Goal: Task Accomplishment & Management: Use online tool/utility

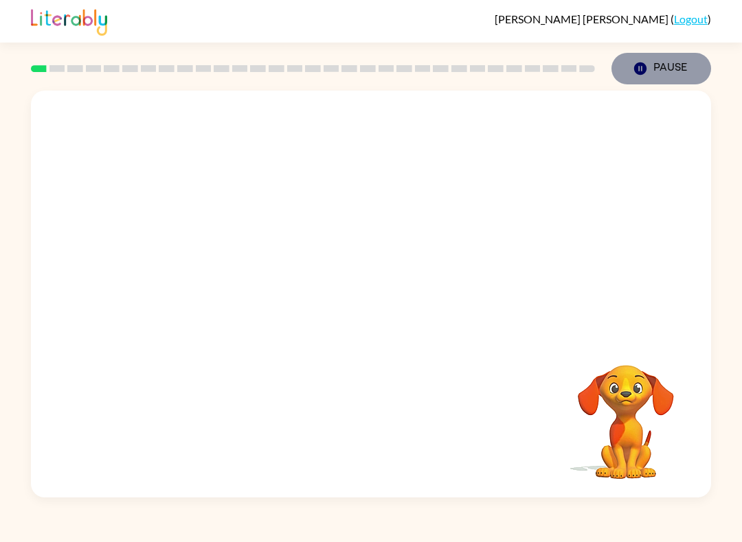
drag, startPoint x: 670, startPoint y: 70, endPoint x: 669, endPoint y: 61, distance: 9.0
click at [669, 61] on button "Pause Pause" at bounding box center [661, 69] width 100 height 32
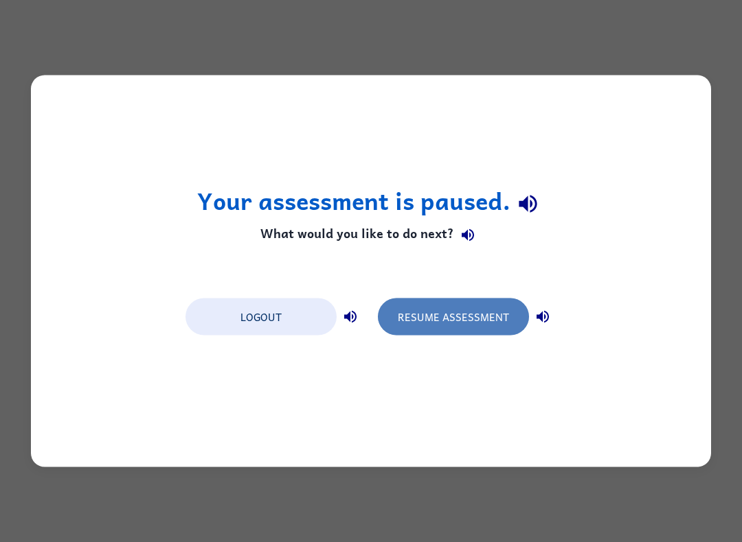
drag, startPoint x: 438, startPoint y: 304, endPoint x: 437, endPoint y: 313, distance: 9.0
click at [437, 313] on button "Resume Assessment" at bounding box center [453, 317] width 151 height 37
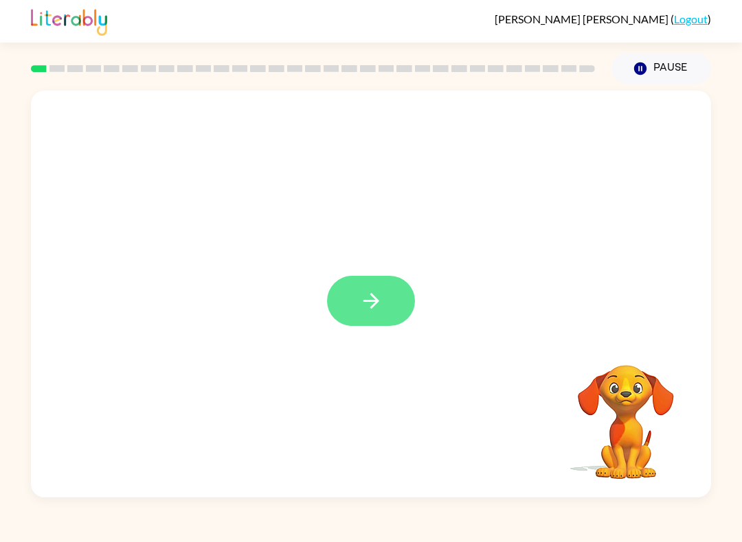
click at [385, 305] on div at bounding box center [371, 301] width 88 height 50
drag, startPoint x: 386, startPoint y: 306, endPoint x: 413, endPoint y: 330, distance: 36.5
click at [386, 307] on button "button" at bounding box center [371, 301] width 88 height 50
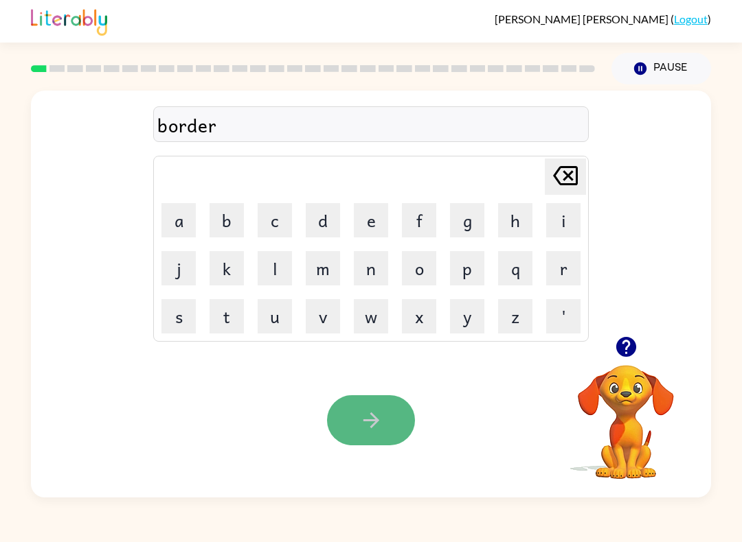
click at [365, 406] on button "button" at bounding box center [371, 420] width 88 height 50
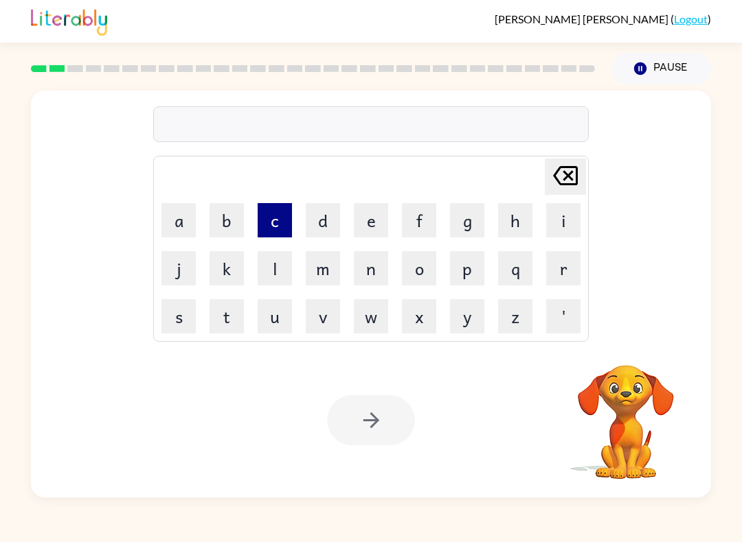
click at [284, 227] on button "c" at bounding box center [274, 220] width 34 height 34
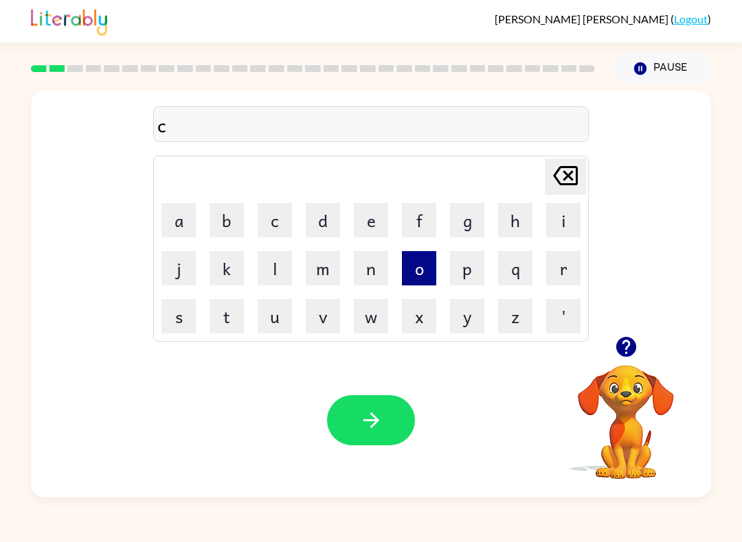
click at [415, 274] on button "o" at bounding box center [419, 268] width 34 height 34
click at [569, 217] on button "i" at bounding box center [563, 220] width 34 height 34
click at [380, 277] on button "n" at bounding box center [371, 268] width 34 height 34
click at [564, 183] on icon "[PERSON_NAME] last character input" at bounding box center [565, 175] width 33 height 33
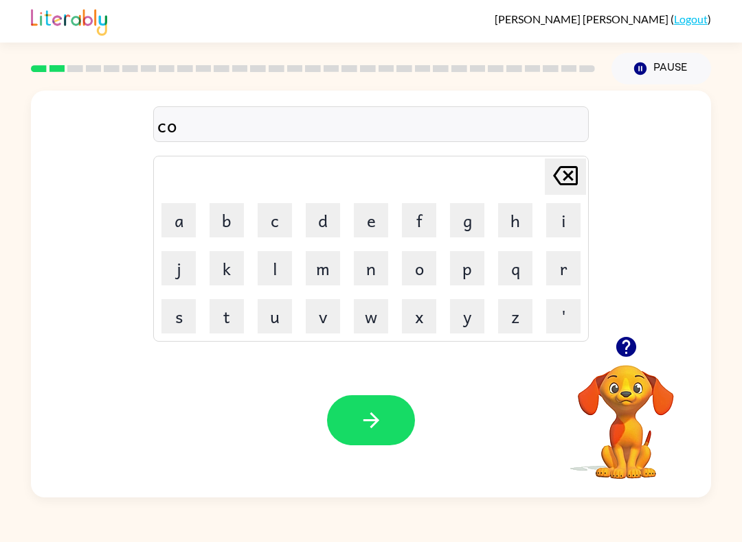
click at [564, 183] on icon "[PERSON_NAME] last character input" at bounding box center [565, 175] width 33 height 33
click at [371, 420] on icon "button" at bounding box center [371, 421] width 24 height 24
click at [357, 415] on button "button" at bounding box center [371, 420] width 88 height 50
click at [382, 396] on button "button" at bounding box center [371, 420] width 88 height 50
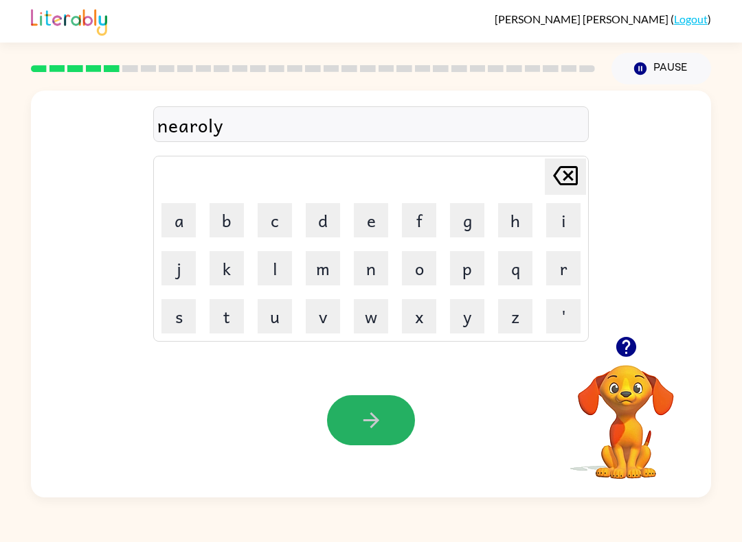
click at [373, 437] on button "button" at bounding box center [371, 420] width 88 height 50
click at [382, 426] on icon "button" at bounding box center [371, 421] width 24 height 24
click at [400, 416] on button "button" at bounding box center [371, 420] width 88 height 50
click at [364, 420] on icon "button" at bounding box center [371, 421] width 24 height 24
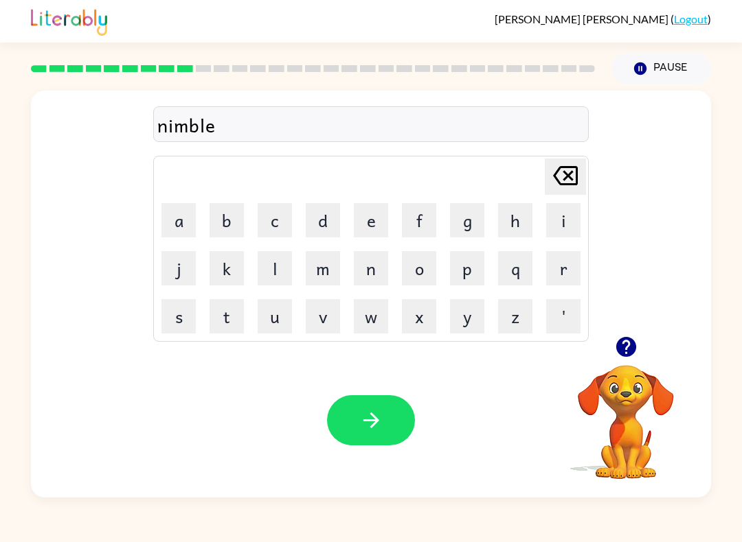
click at [366, 444] on html "[PERSON_NAME] ( Logout ) Pause Pause nimble Delete Delete last character input …" at bounding box center [371, 271] width 742 height 542
click at [364, 446] on button "button" at bounding box center [371, 420] width 88 height 50
drag, startPoint x: 367, startPoint y: 443, endPoint x: 382, endPoint y: 440, distance: 16.0
click at [370, 442] on button "button" at bounding box center [371, 420] width 88 height 50
drag, startPoint x: 348, startPoint y: 448, endPoint x: -1, endPoint y: -1, distance: 568.6
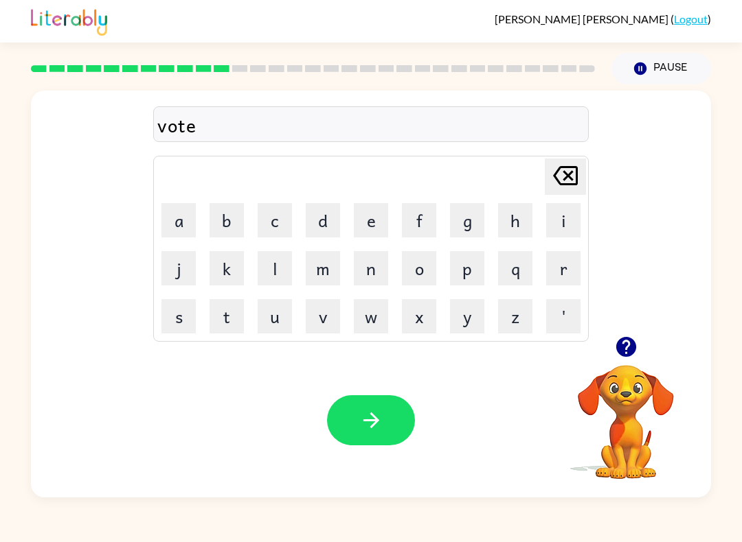
click at [348, 448] on html "[PERSON_NAME] ( Logout ) Pause Pause vote Delete Delete last character input a …" at bounding box center [371, 271] width 742 height 542
click at [344, 444] on button "button" at bounding box center [371, 420] width 88 height 50
drag, startPoint x: 372, startPoint y: 425, endPoint x: 373, endPoint y: 417, distance: 7.6
click at [372, 424] on icon "button" at bounding box center [371, 421] width 24 height 24
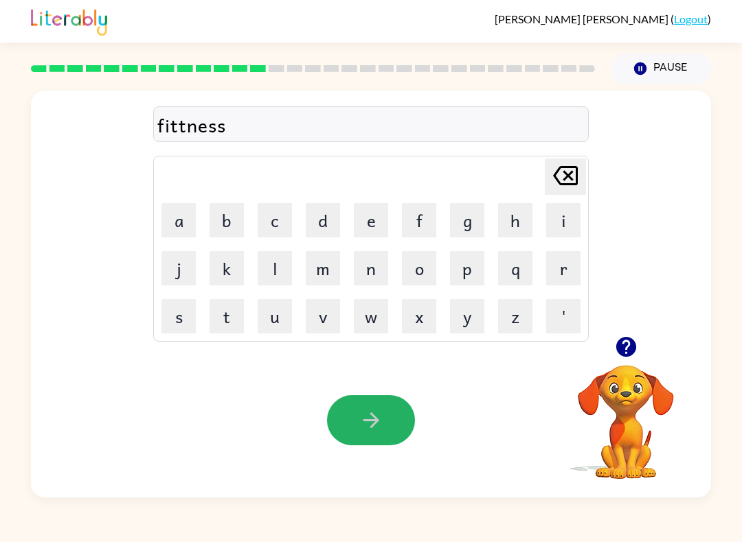
drag, startPoint x: 373, startPoint y: 411, endPoint x: 334, endPoint y: 413, distance: 38.5
click at [373, 403] on button "button" at bounding box center [371, 420] width 88 height 50
drag, startPoint x: 310, startPoint y: 419, endPoint x: 308, endPoint y: 411, distance: 8.5
click at [310, 415] on html "[PERSON_NAME] ( Logout ) Pause Pause dalay Delete Delete last character input a…" at bounding box center [371, 271] width 742 height 542
click at [311, 419] on div "Your browser must support playing .mp4 files to use Literably. Please try using…" at bounding box center [371, 420] width 680 height 154
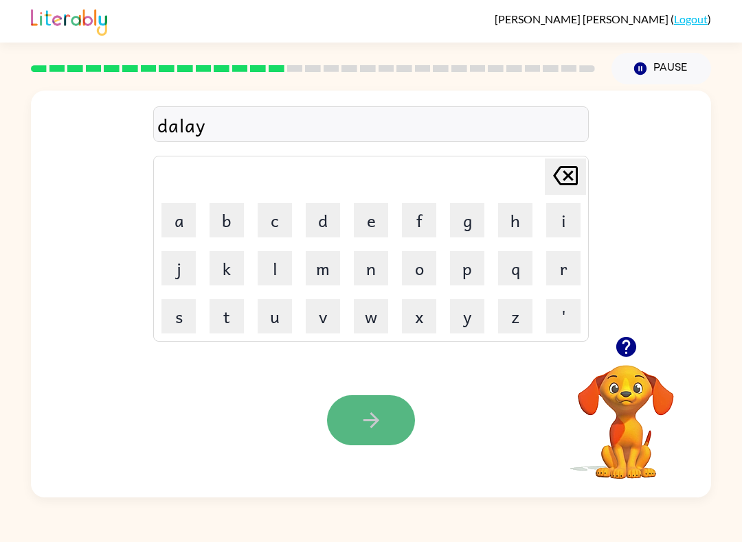
click at [360, 438] on button "button" at bounding box center [371, 420] width 88 height 50
click at [357, 402] on button "button" at bounding box center [371, 420] width 88 height 50
click at [347, 411] on button "button" at bounding box center [371, 420] width 88 height 50
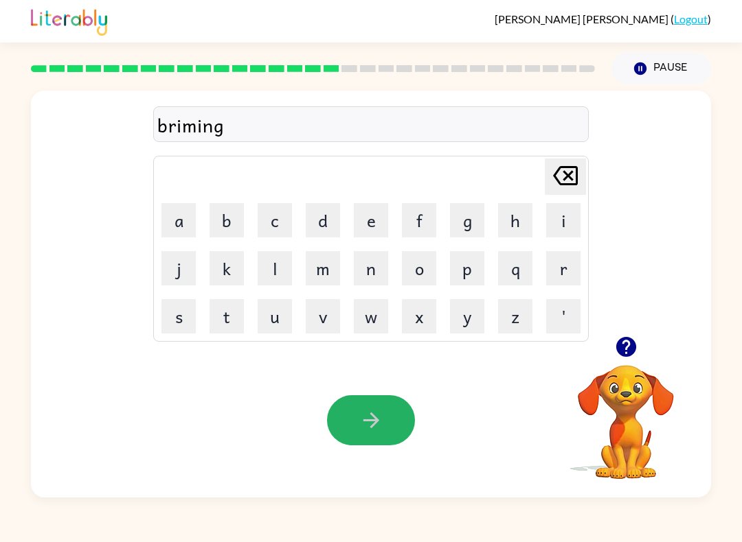
drag, startPoint x: 343, startPoint y: 413, endPoint x: 380, endPoint y: 392, distance: 42.8
click at [343, 412] on button "button" at bounding box center [371, 420] width 88 height 50
click at [385, 404] on button "button" at bounding box center [371, 420] width 88 height 50
click at [424, 536] on div "[PERSON_NAME] ( Logout ) Pause Pause dispaly Delete Delete last character input…" at bounding box center [371, 271] width 742 height 542
drag, startPoint x: 378, startPoint y: 409, endPoint x: 343, endPoint y: 423, distance: 37.9
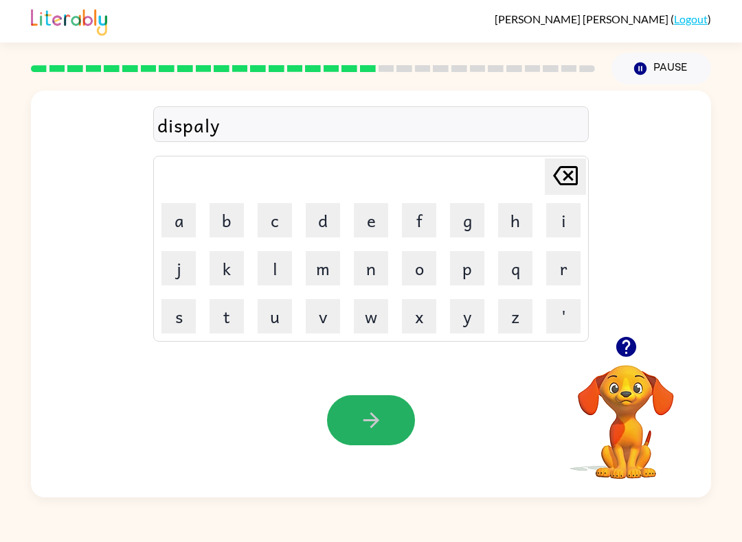
click at [378, 409] on button "button" at bounding box center [371, 420] width 88 height 50
click at [607, 388] on video "Your browser must support playing .mp4 files to use Literably. Please try using…" at bounding box center [625, 412] width 137 height 137
drag, startPoint x: 389, startPoint y: 425, endPoint x: 391, endPoint y: 448, distance: 23.4
click at [390, 424] on button "button" at bounding box center [371, 420] width 88 height 50
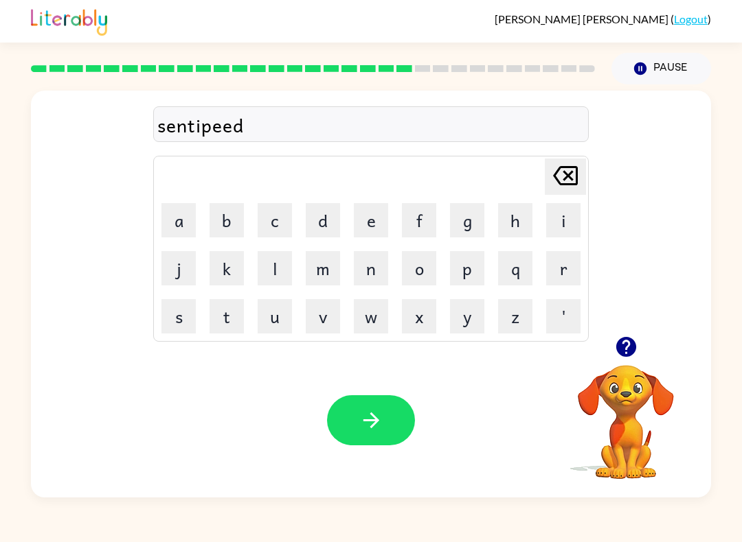
click at [345, 426] on button "button" at bounding box center [371, 420] width 88 height 50
click at [377, 415] on icon "button" at bounding box center [371, 421] width 24 height 24
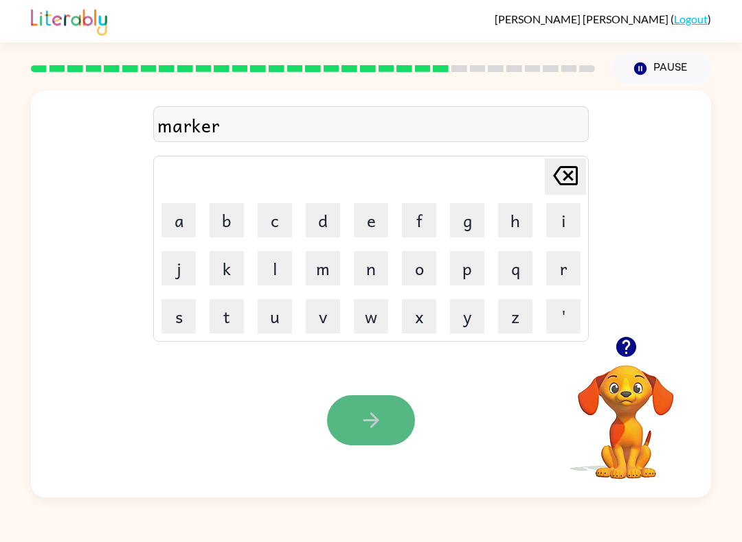
click at [343, 433] on button "button" at bounding box center [371, 420] width 88 height 50
click at [382, 439] on button "button" at bounding box center [371, 420] width 88 height 50
click at [352, 449] on div "Your browser must support playing .mp4 files to use Literably. Please try using…" at bounding box center [371, 420] width 680 height 154
click at [376, 413] on icon "button" at bounding box center [371, 421] width 24 height 24
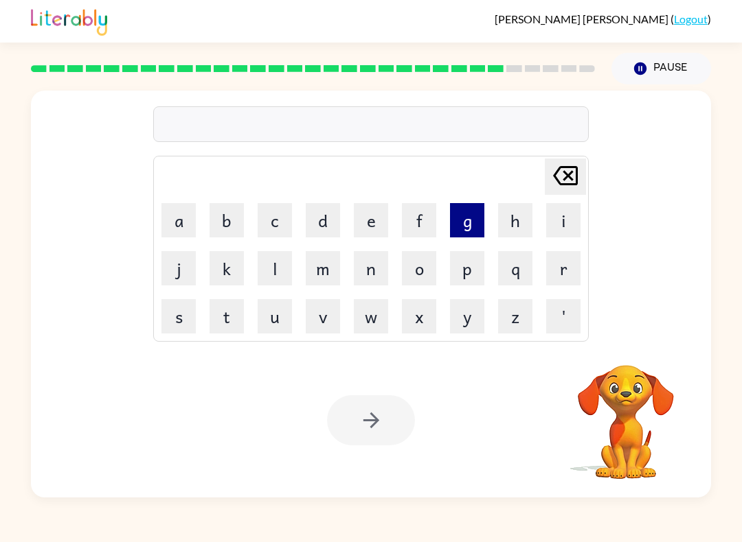
click at [469, 229] on button "g" at bounding box center [467, 220] width 34 height 34
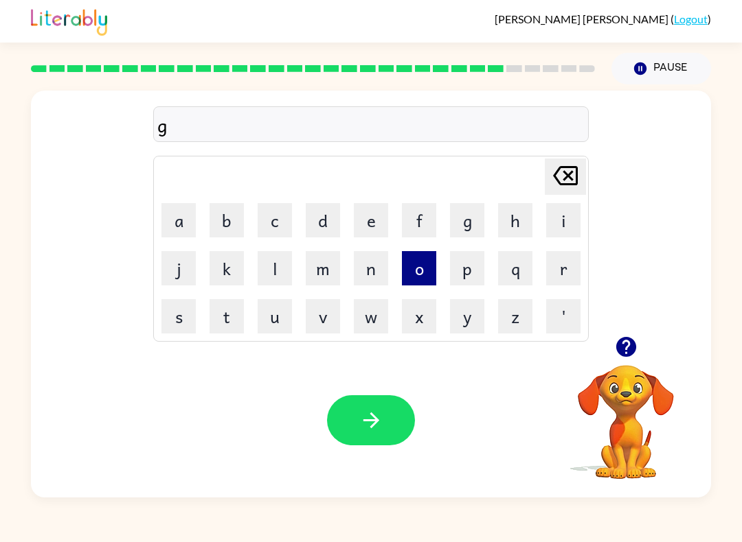
click at [421, 261] on button "o" at bounding box center [419, 268] width 34 height 34
drag, startPoint x: 328, startPoint y: 310, endPoint x: 415, endPoint y: 211, distance: 132.8
click at [328, 308] on button "v" at bounding box center [323, 316] width 34 height 34
click at [371, 218] on button "e" at bounding box center [371, 220] width 34 height 34
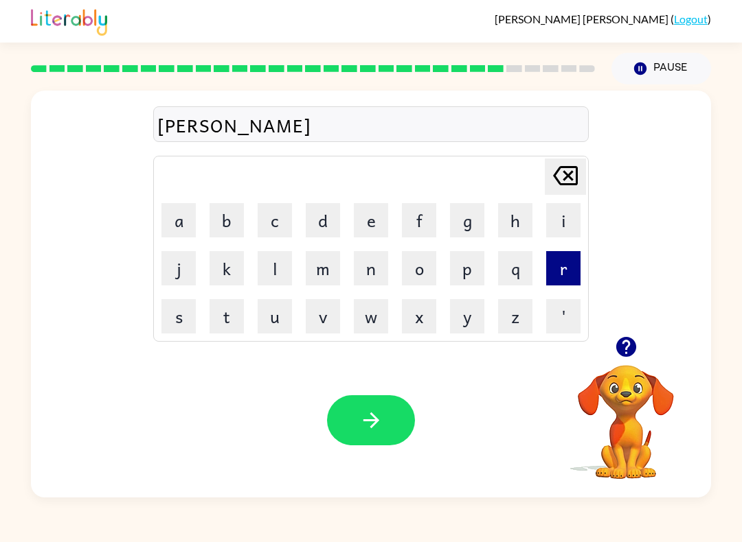
click at [563, 265] on button "r" at bounding box center [563, 268] width 34 height 34
click at [326, 285] on button "m" at bounding box center [323, 268] width 34 height 34
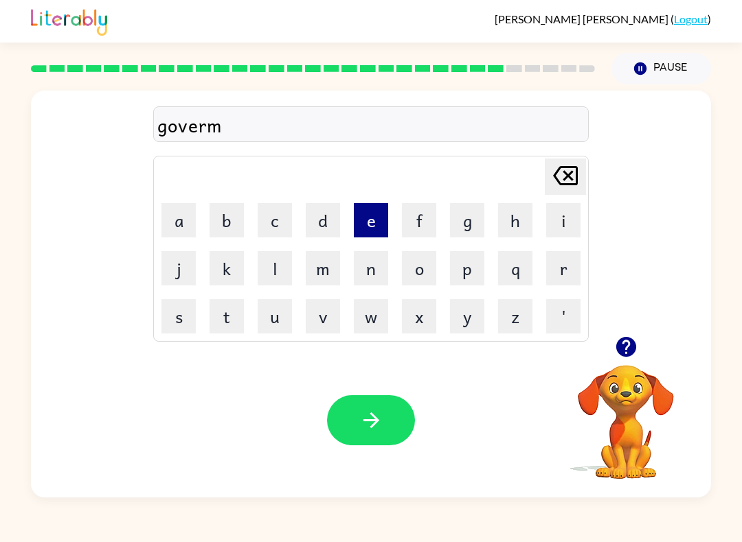
click at [367, 217] on button "e" at bounding box center [371, 220] width 34 height 34
drag, startPoint x: 362, startPoint y: 267, endPoint x: 369, endPoint y: 262, distance: 9.0
click at [362, 267] on button "n" at bounding box center [371, 268] width 34 height 34
click at [236, 310] on button "t" at bounding box center [226, 316] width 34 height 34
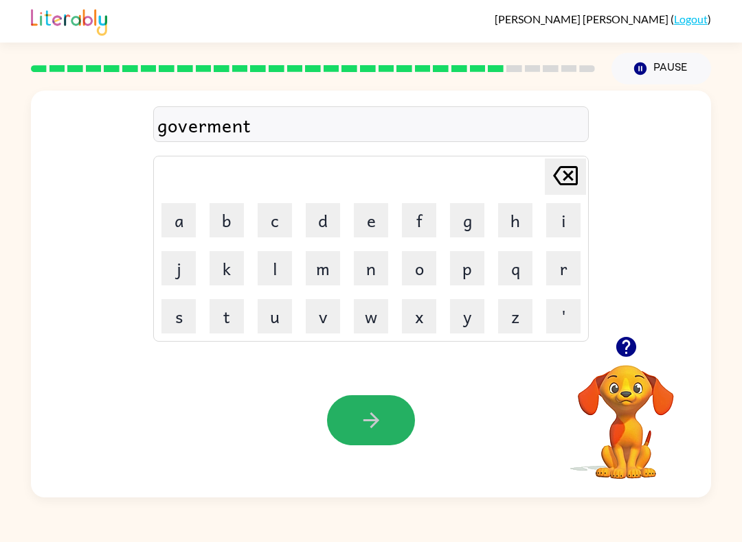
drag, startPoint x: 397, startPoint y: 435, endPoint x: 371, endPoint y: 430, distance: 26.7
click at [396, 435] on button "button" at bounding box center [371, 420] width 88 height 50
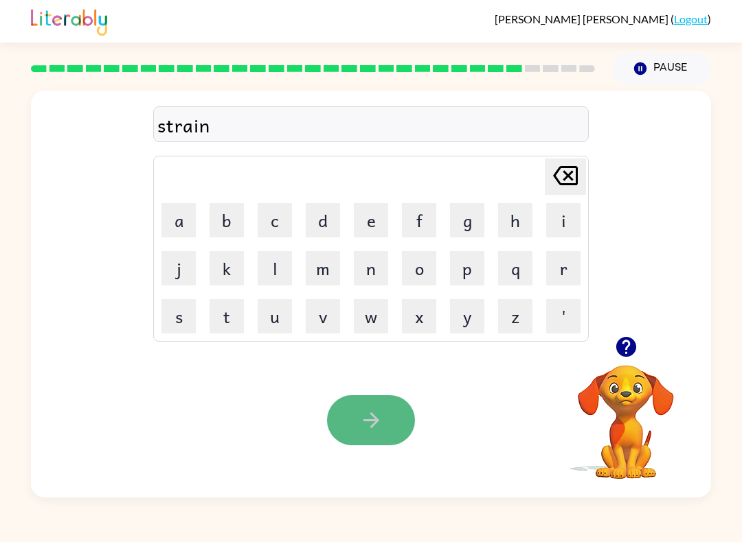
click at [362, 420] on icon "button" at bounding box center [371, 421] width 24 height 24
click at [360, 415] on icon "button" at bounding box center [371, 421] width 24 height 24
drag, startPoint x: 360, startPoint y: 413, endPoint x: -1, endPoint y: -1, distance: 548.4
click at [359, 413] on html "[PERSON_NAME] ( Logout ) Pause Pause exelent Delete Delete last character input…" at bounding box center [371, 271] width 742 height 542
click at [360, 413] on icon "button" at bounding box center [371, 421] width 24 height 24
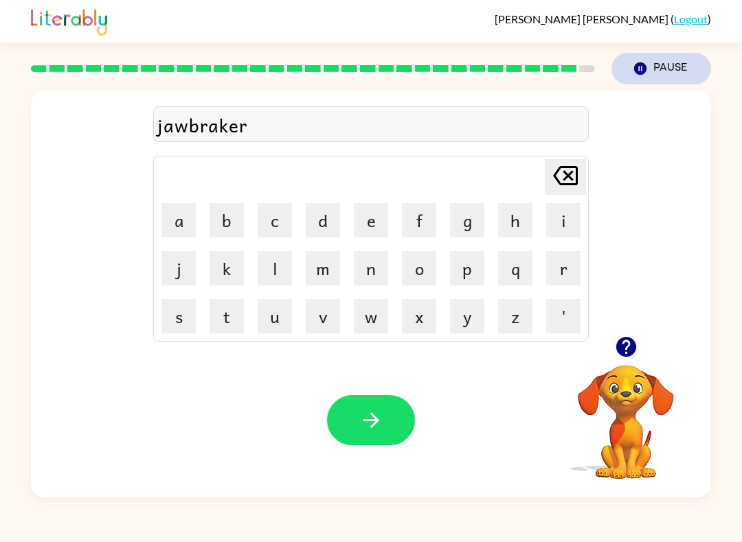
click at [674, 66] on button "Pause Pause" at bounding box center [661, 69] width 100 height 32
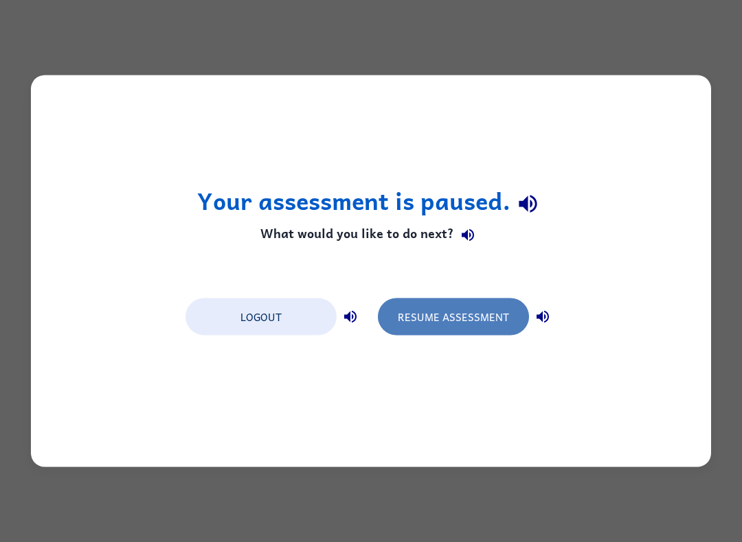
click at [487, 310] on button "Resume Assessment" at bounding box center [453, 317] width 151 height 37
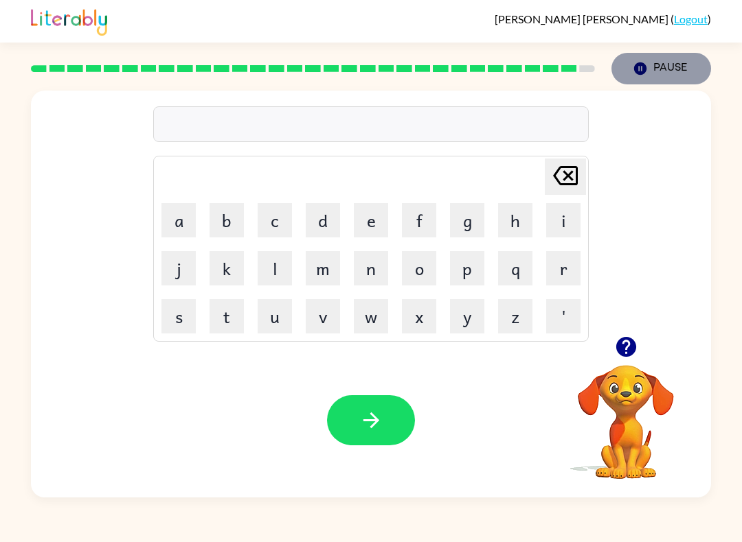
click at [668, 66] on button "Pause Pause" at bounding box center [661, 69] width 100 height 32
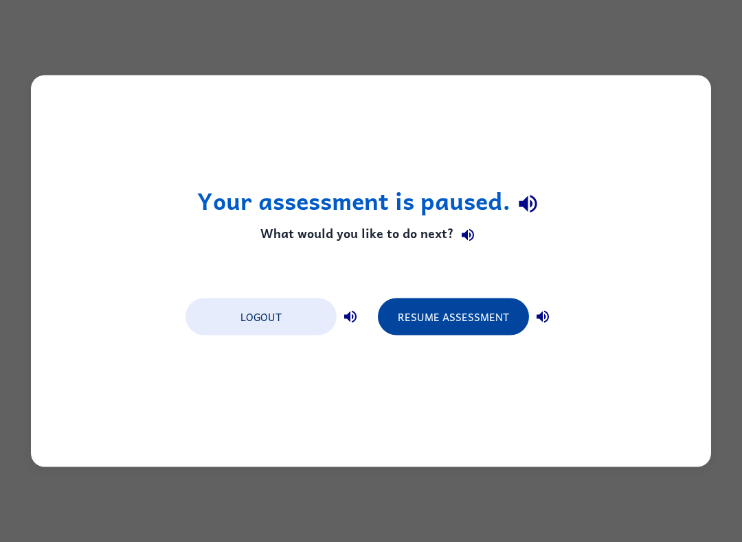
click at [484, 315] on button "Resume Assessment" at bounding box center [453, 317] width 151 height 37
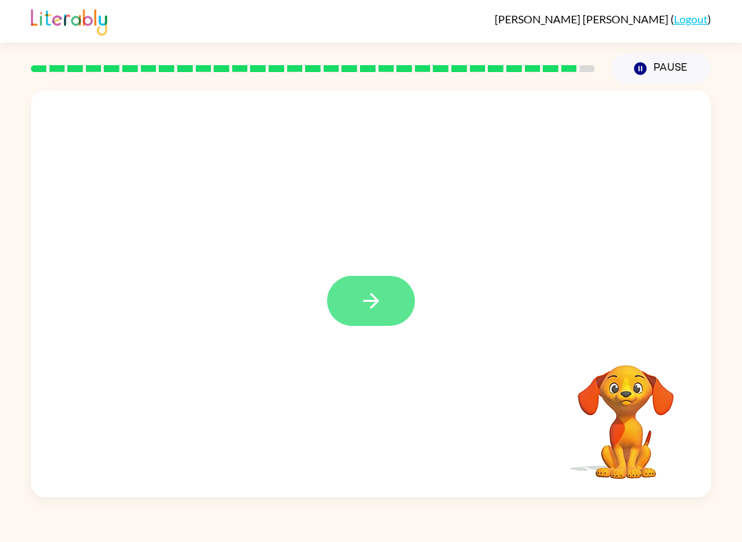
click at [366, 313] on icon "button" at bounding box center [371, 301] width 24 height 24
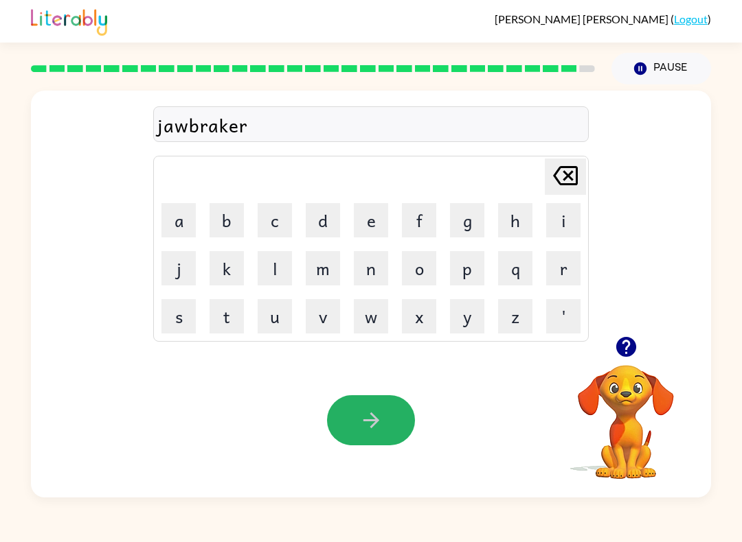
click at [386, 417] on button "button" at bounding box center [371, 420] width 88 height 50
